Goal: Task Accomplishment & Management: Use online tool/utility

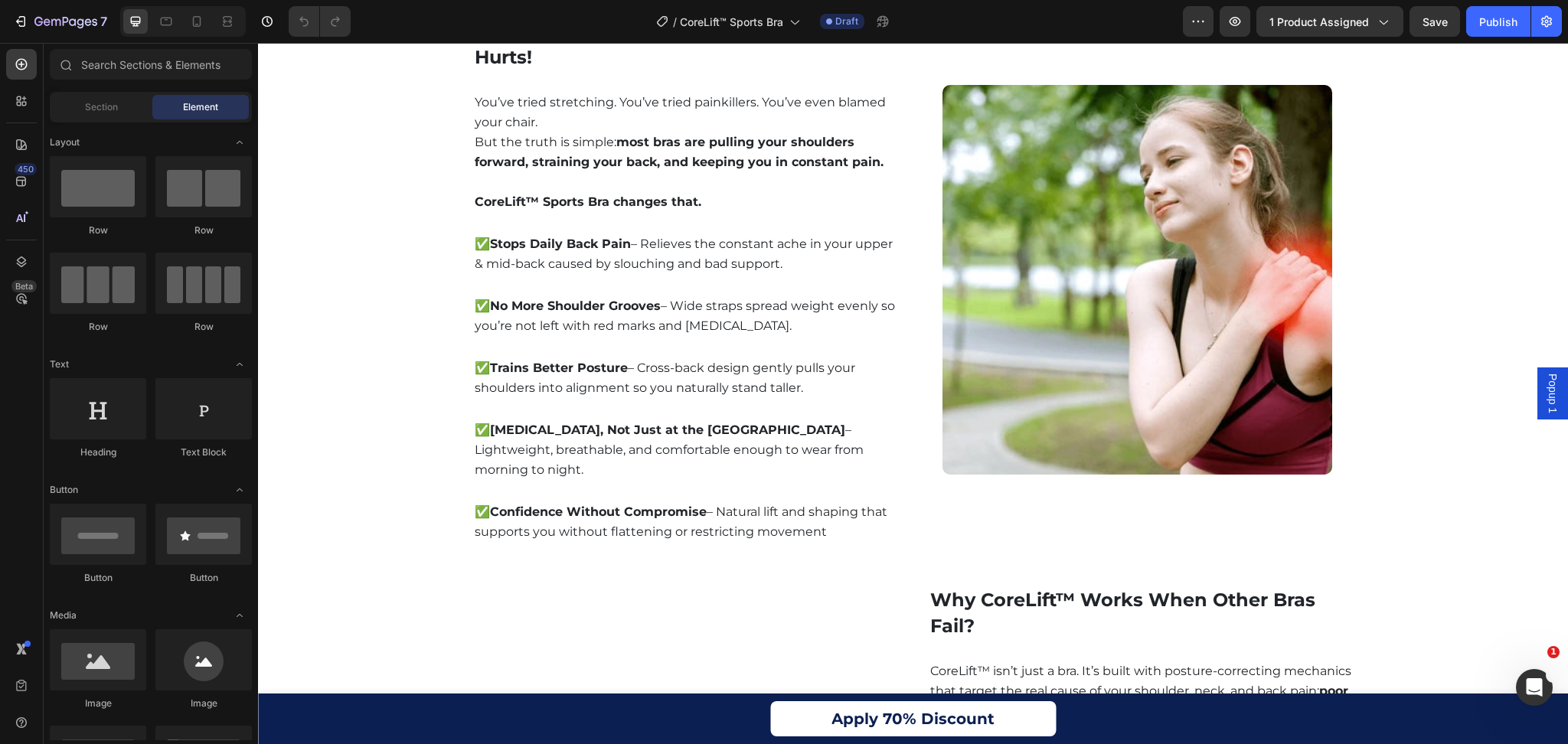
scroll to position [1126, 0]
click at [1176, 304] on img at bounding box center [1137, 280] width 390 height 390
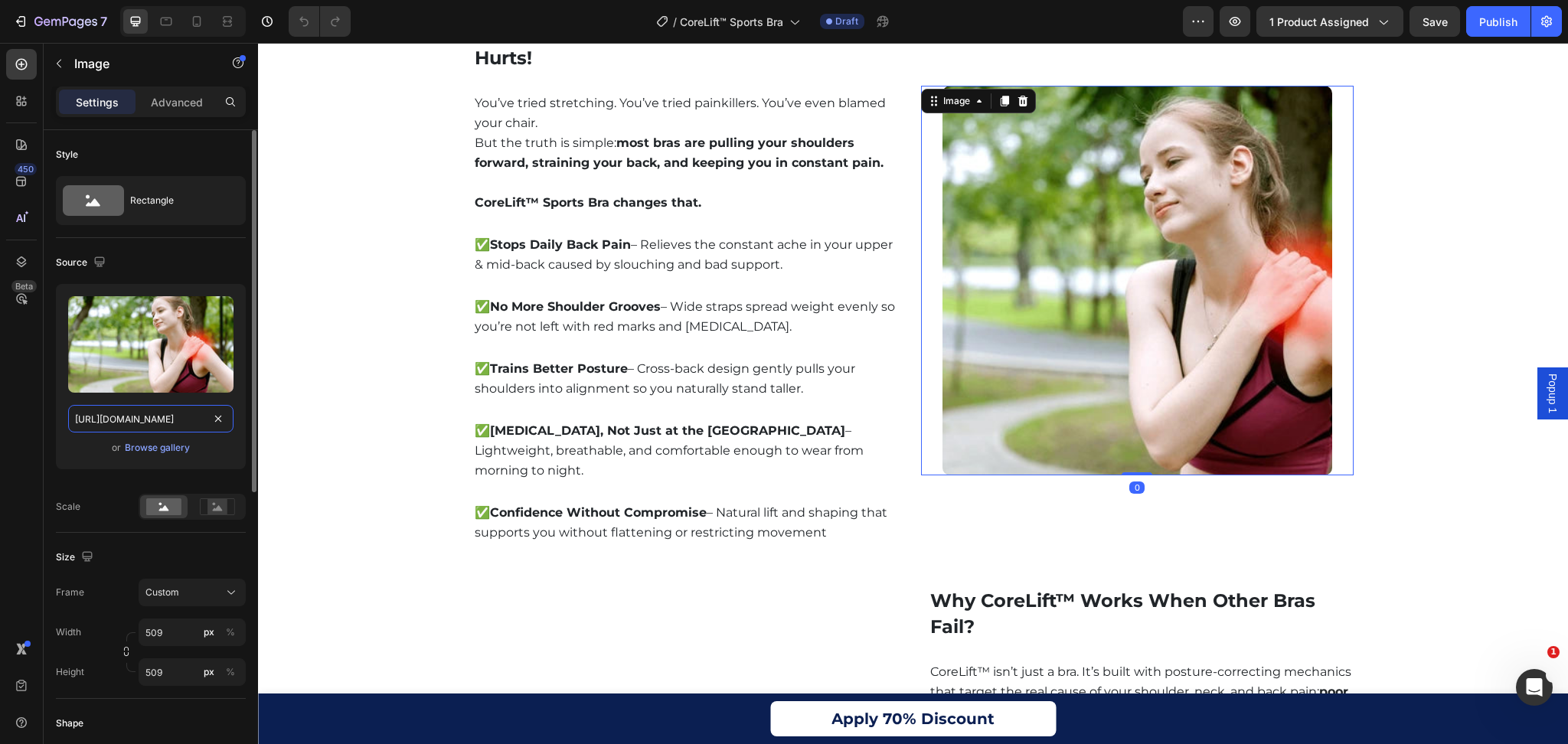
click at [160, 413] on input "[URL][DOMAIN_NAME]" at bounding box center [150, 418] width 165 height 27
paste input "ChatGPT_Image_Aug_27_2025_09_36_39_PM.webp?v=1756310919"
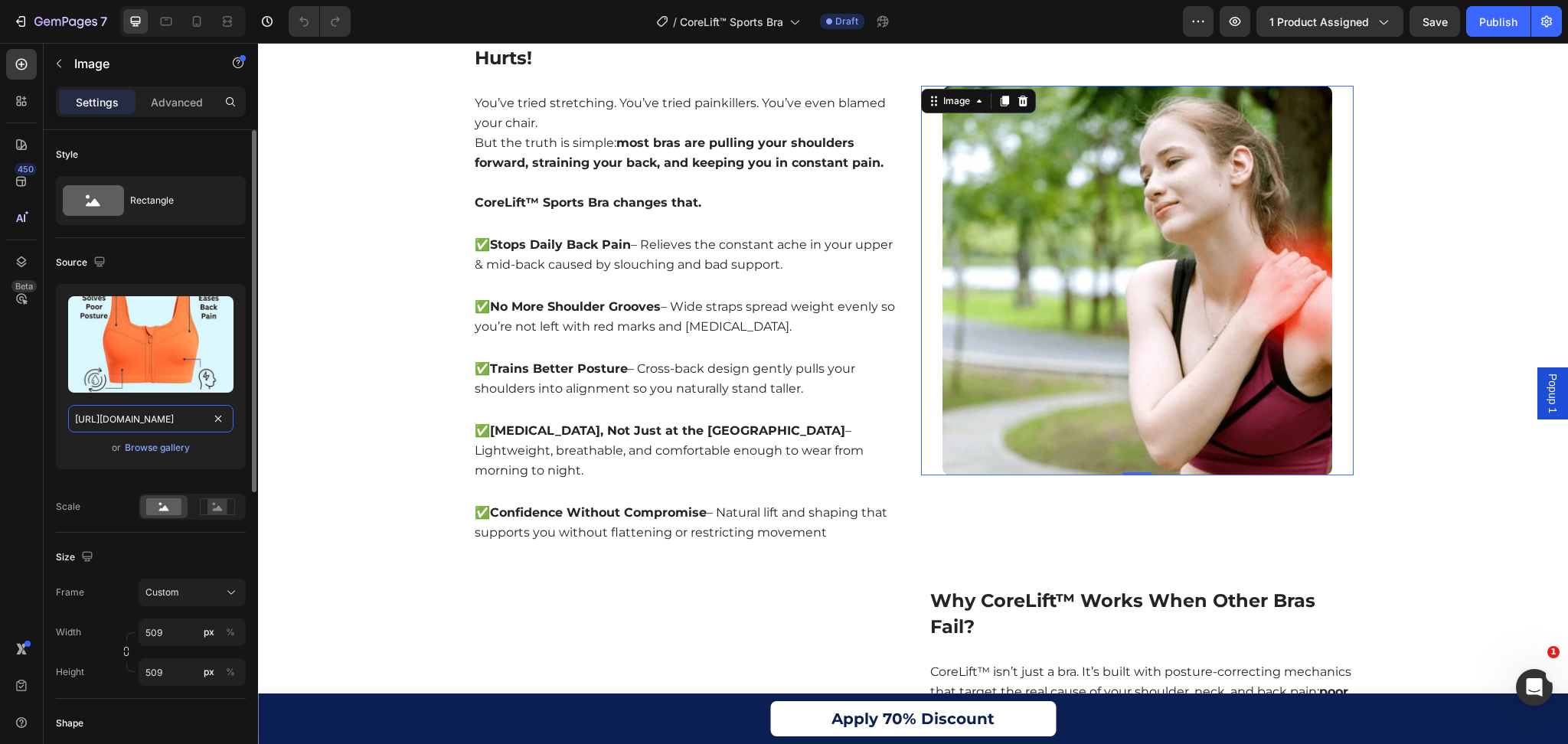
scroll to position [0, 397]
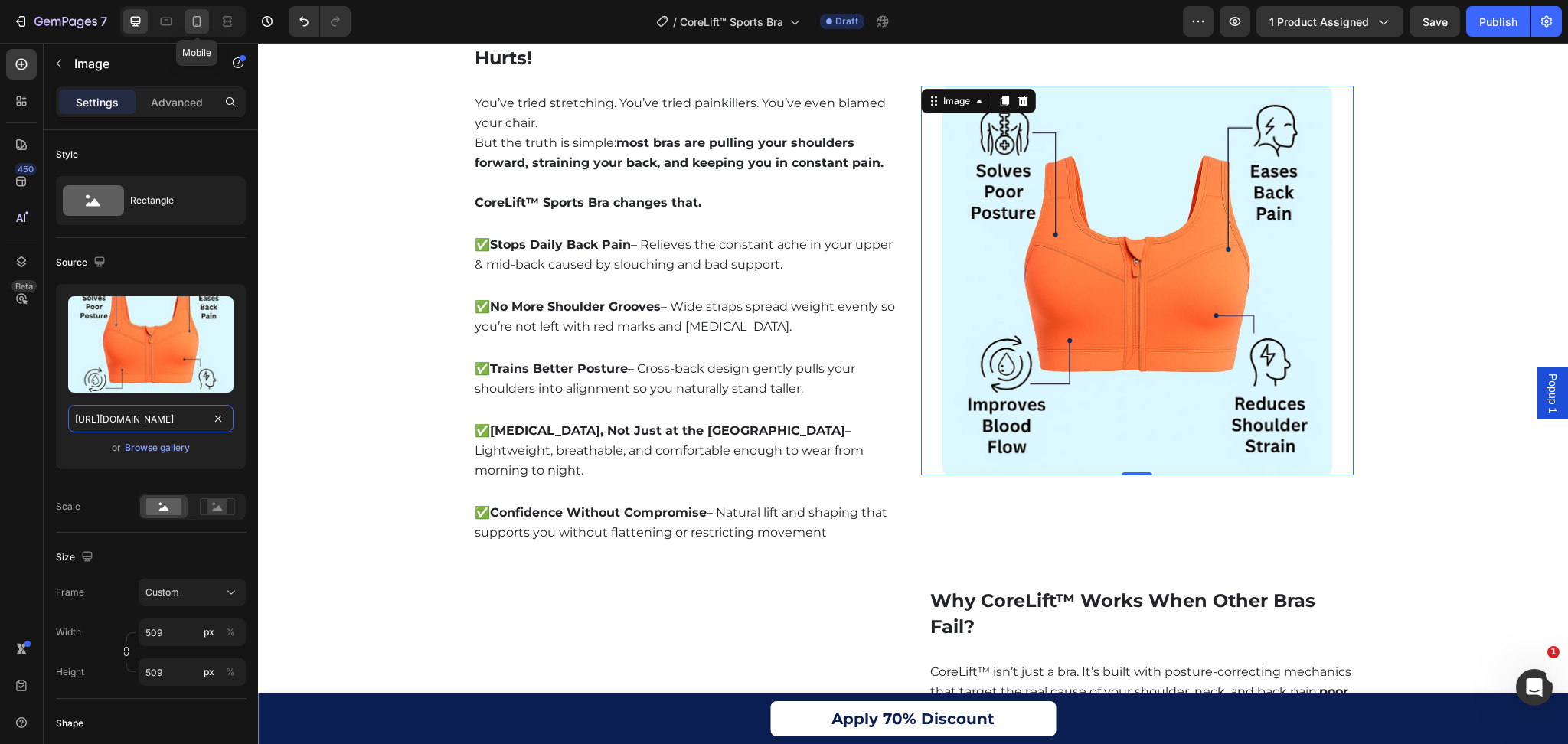
type input "[URL][DOMAIN_NAME]"
click at [204, 14] on icon at bounding box center [197, 21] width 16 height 16
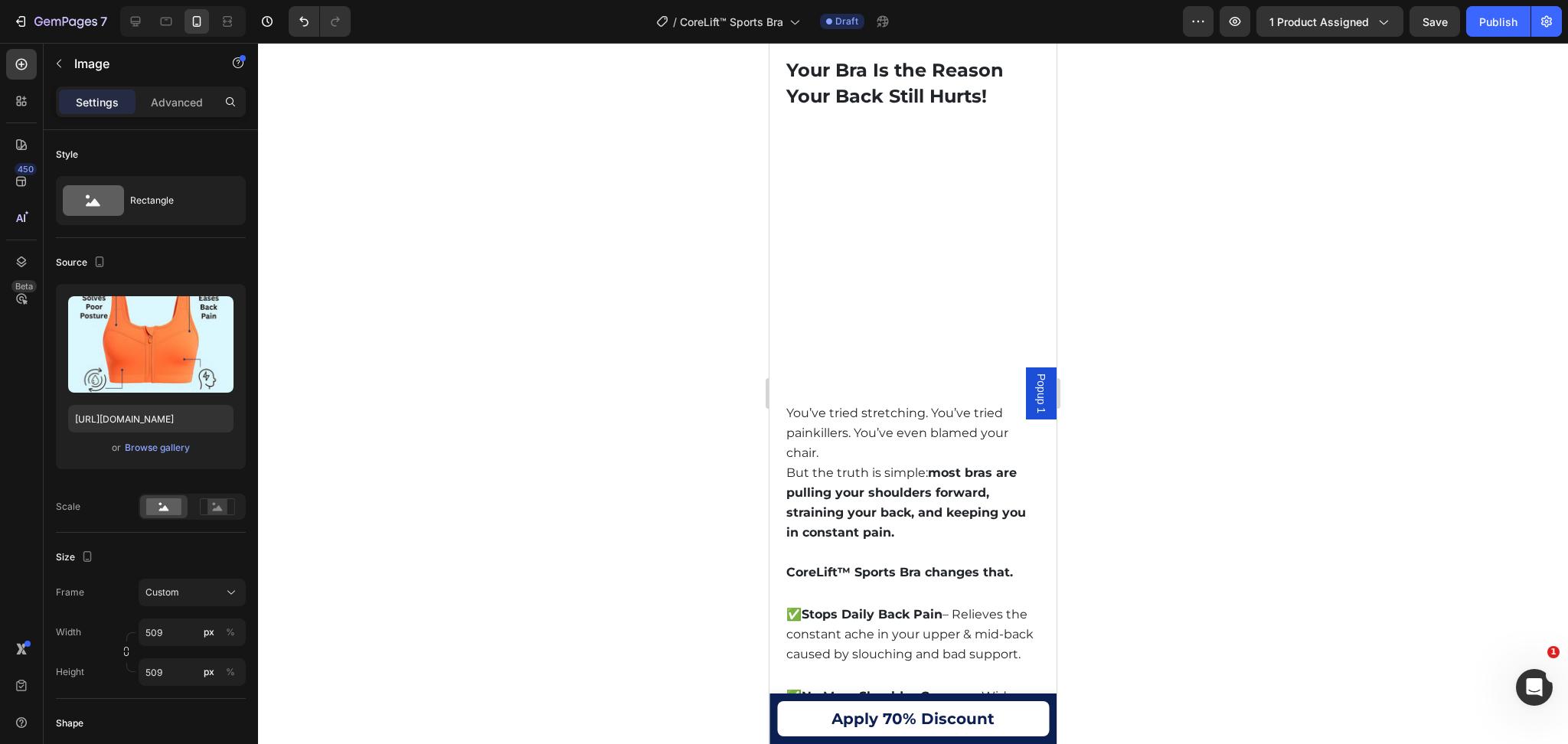
scroll to position [1761, 0]
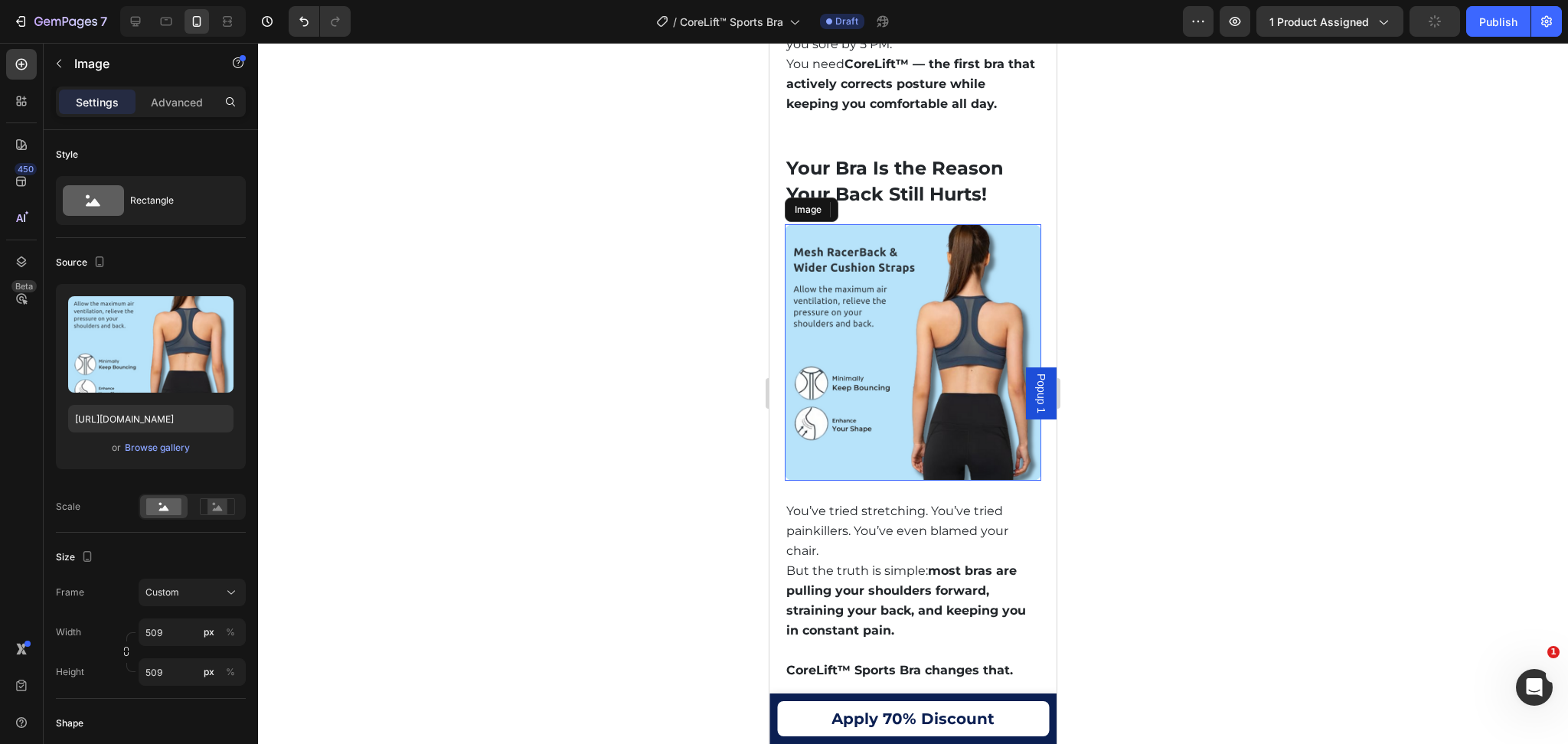
click at [866, 428] on img at bounding box center [913, 352] width 256 height 256
click at [164, 416] on input "[URL][DOMAIN_NAME]" at bounding box center [150, 418] width 165 height 27
paste input "ChatGPT_Image_Aug_27_2025_09_36_39_PM.webp?v=1756310919"
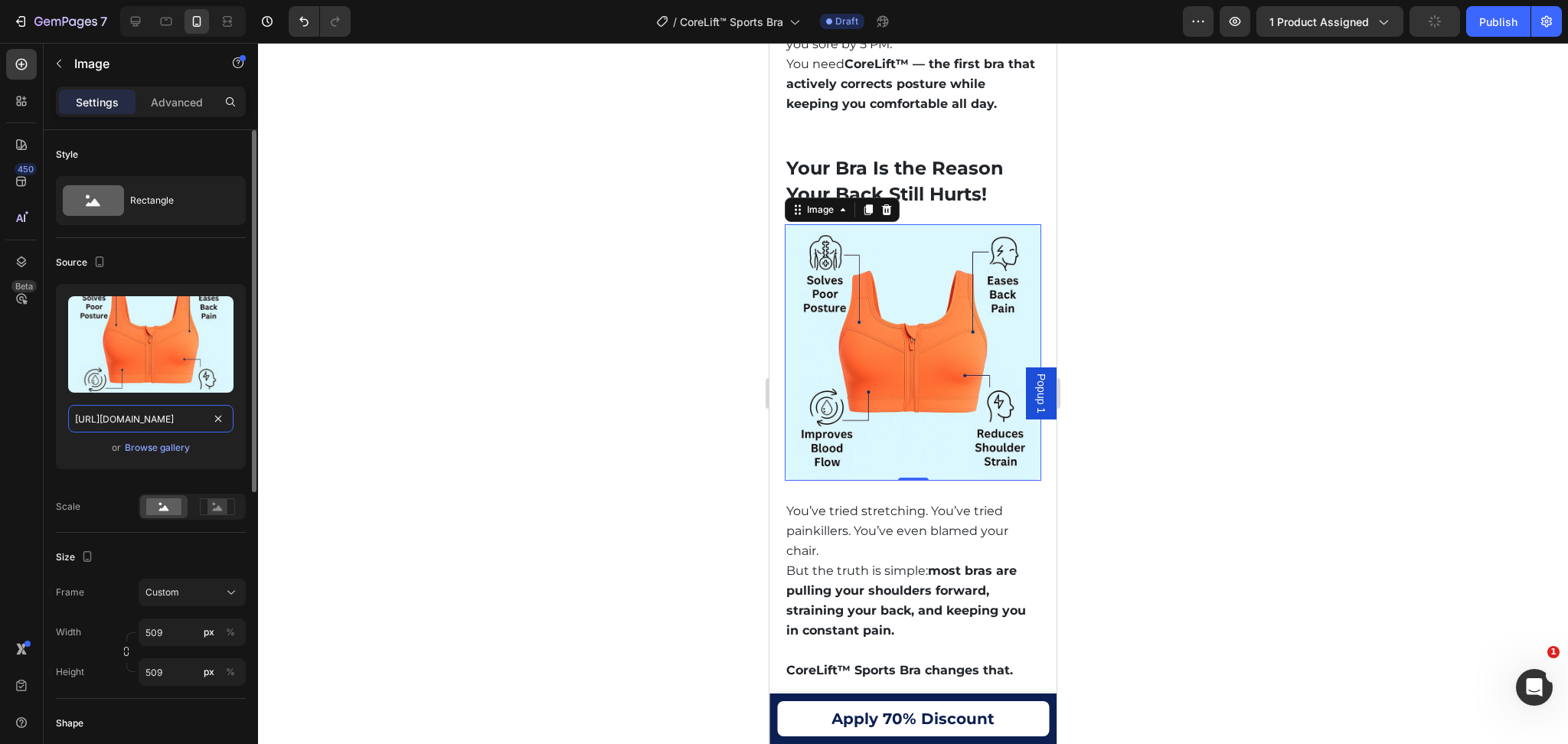
scroll to position [0, 397]
type input "[URL][DOMAIN_NAME]"
click at [516, 277] on div at bounding box center [913, 393] width 1310 height 701
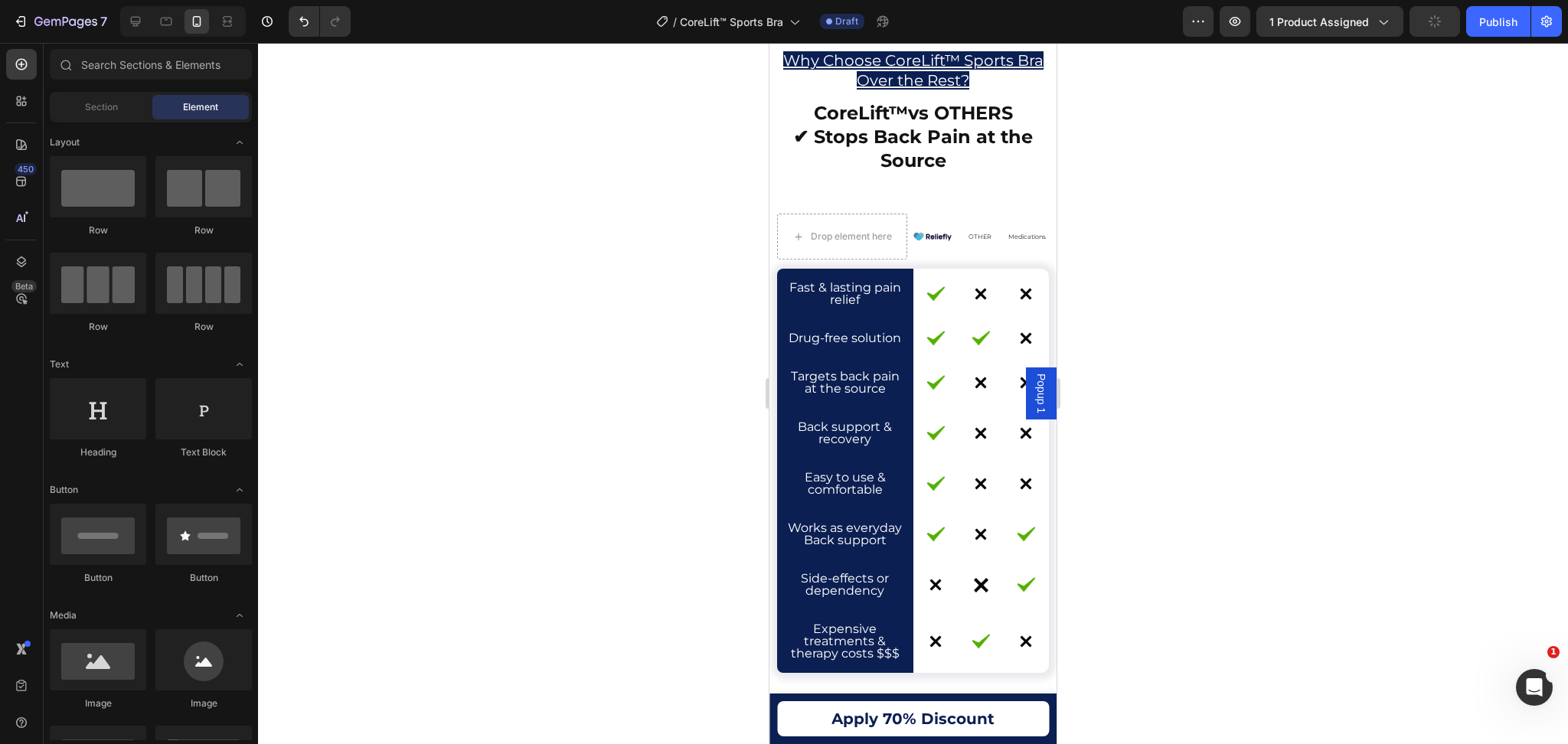
scroll to position [6417, 0]
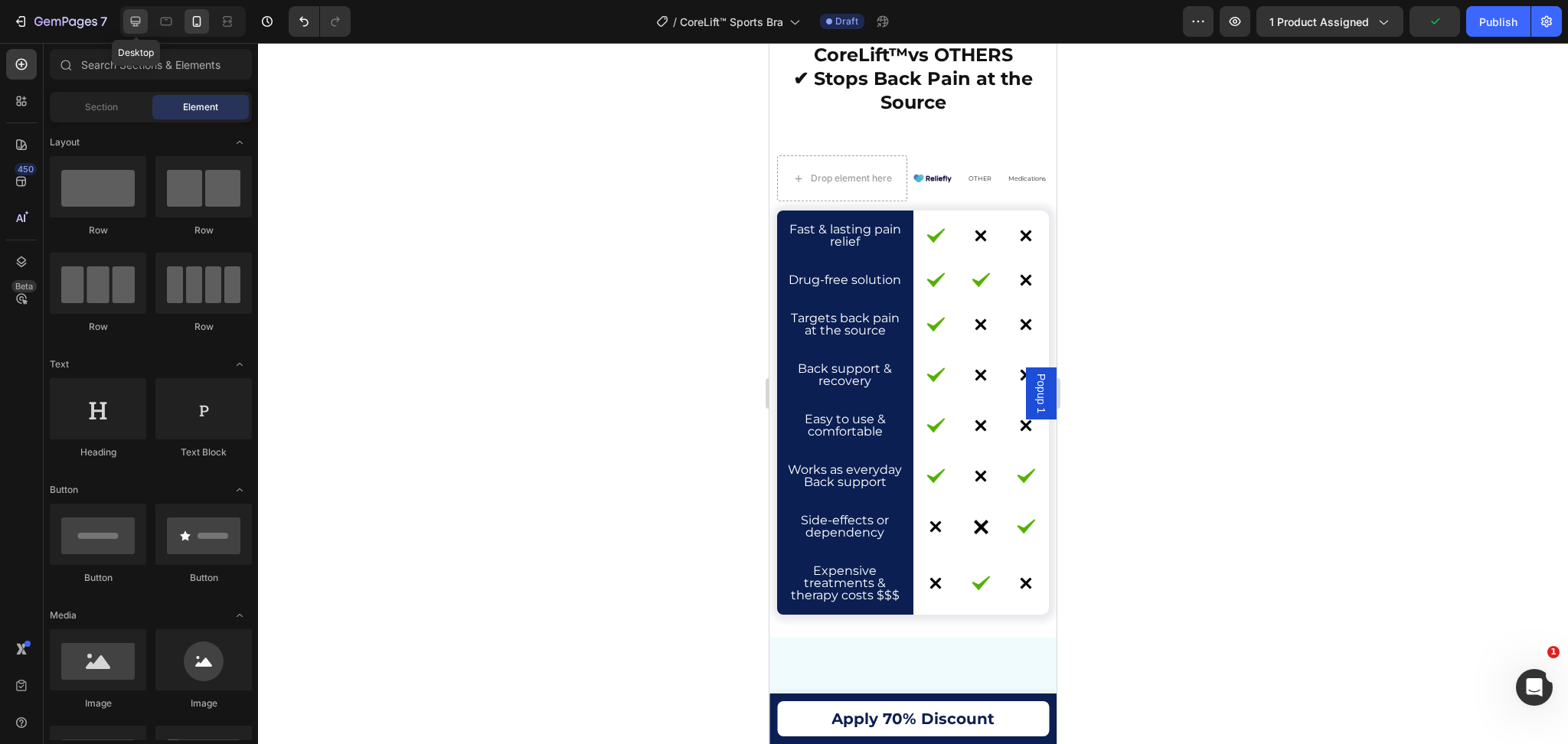
click at [140, 18] on icon at bounding box center [136, 21] width 10 height 10
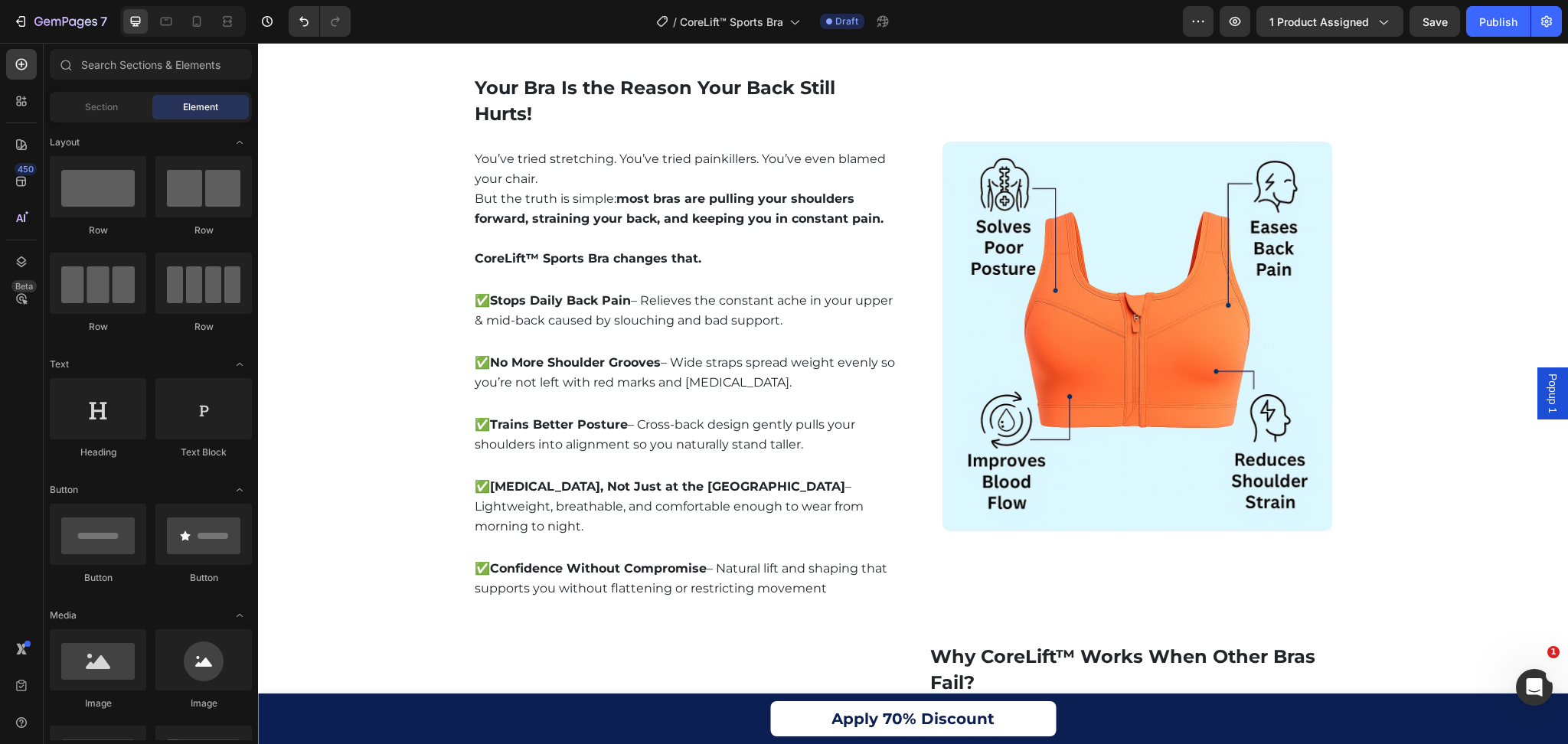
scroll to position [1367, 0]
click at [1427, 27] on span "Save" at bounding box center [1435, 21] width 25 height 13
